Goal: Entertainment & Leisure: Browse casually

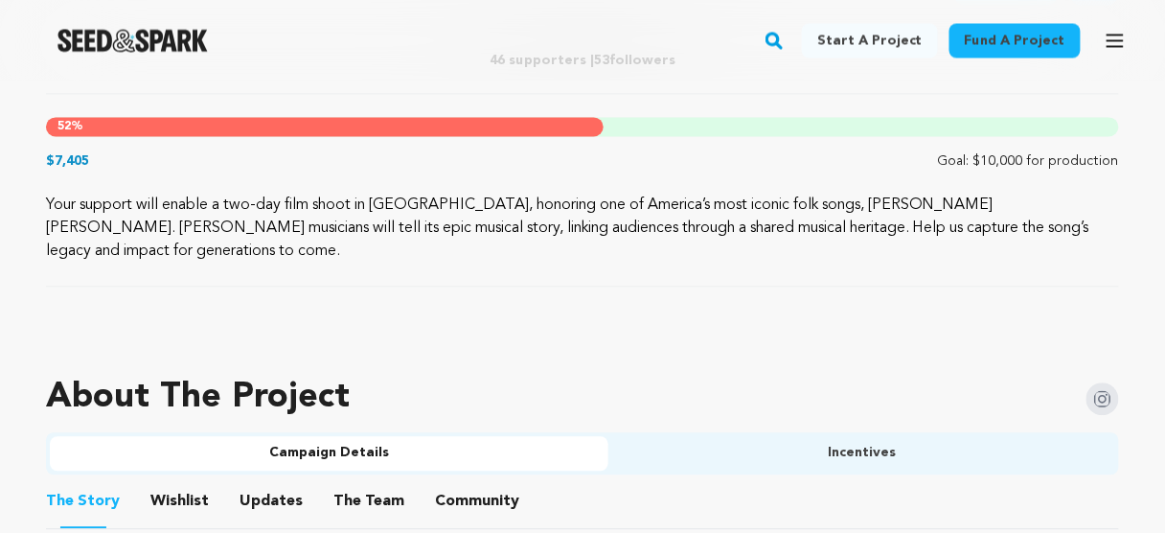
scroll to position [766, 0]
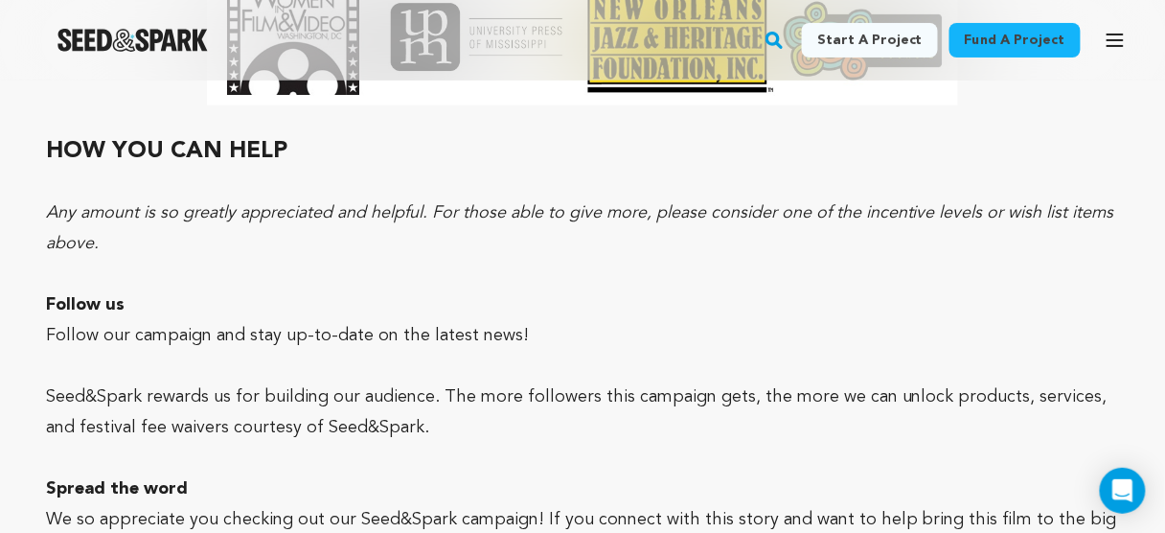
scroll to position [5670, 0]
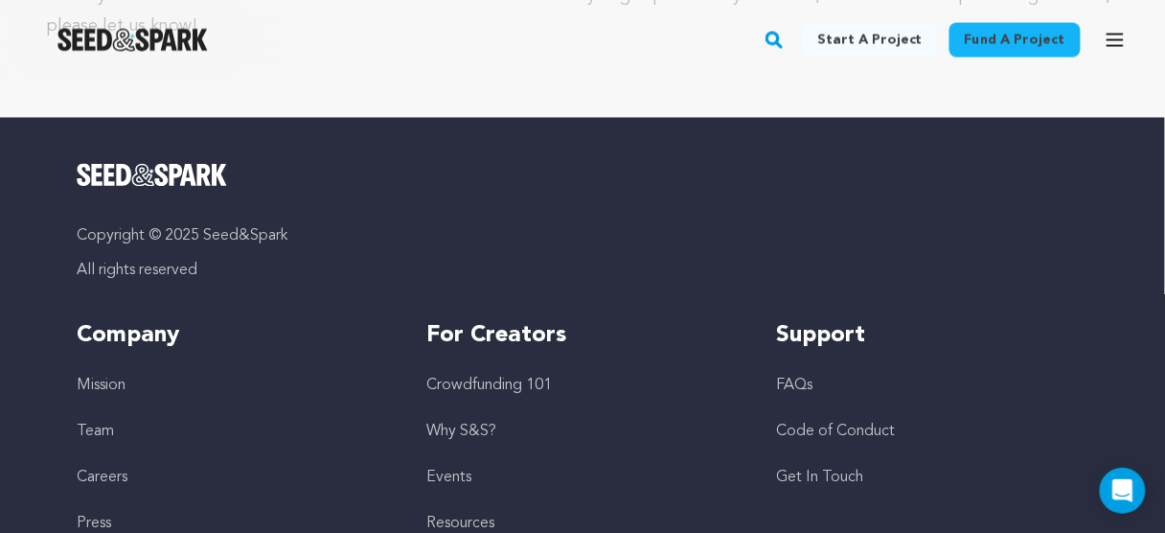
scroll to position [6408, 0]
